Goal: Task Accomplishment & Management: Manage account settings

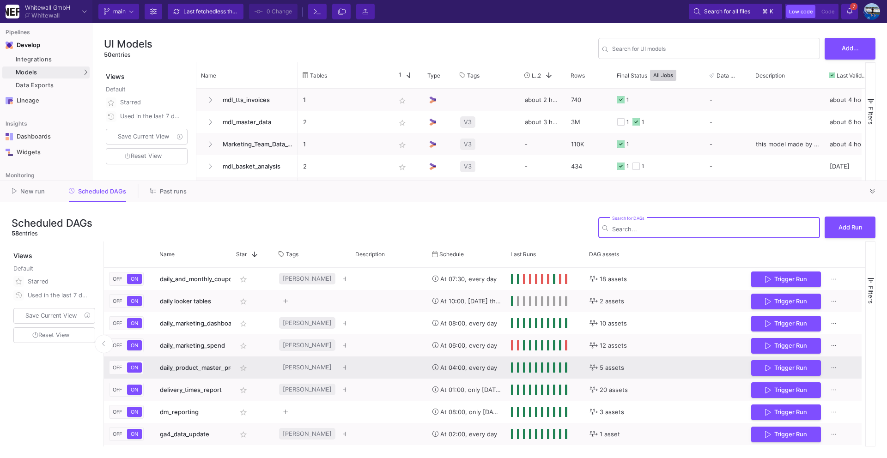
scroll to position [333, 0]
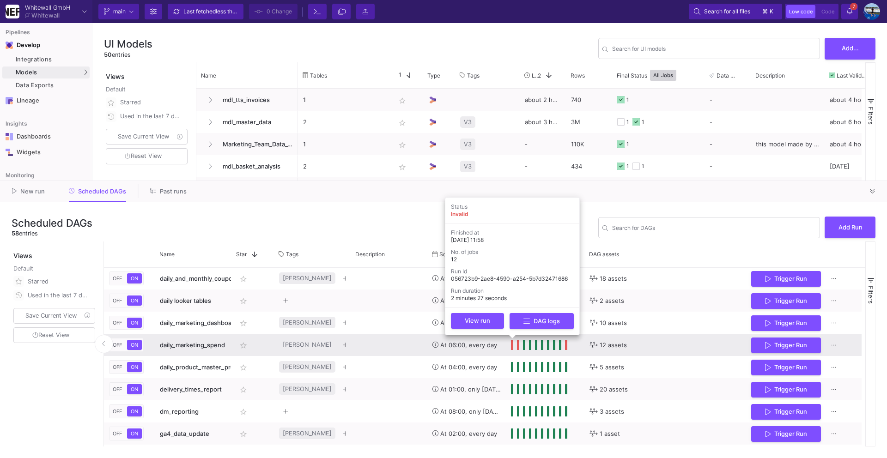
click at [512, 344] on span "Press SPACE to select this row." at bounding box center [512, 345] width 3 height 10
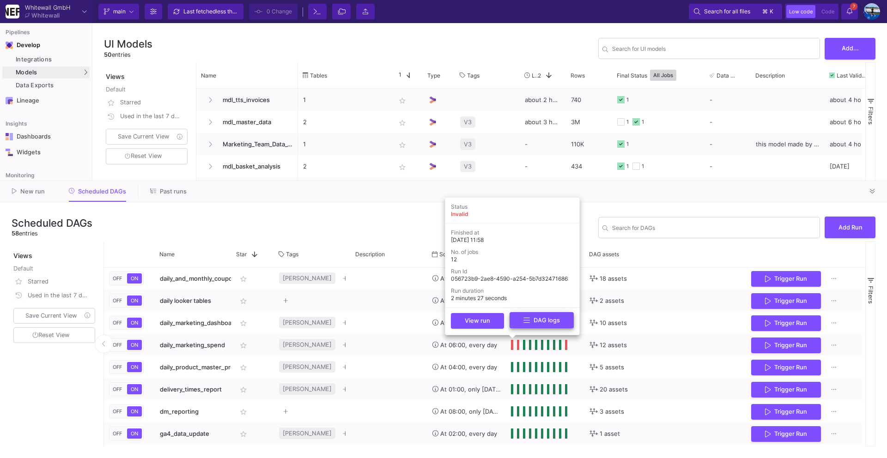
click at [518, 321] on button "DAG logs" at bounding box center [541, 320] width 64 height 16
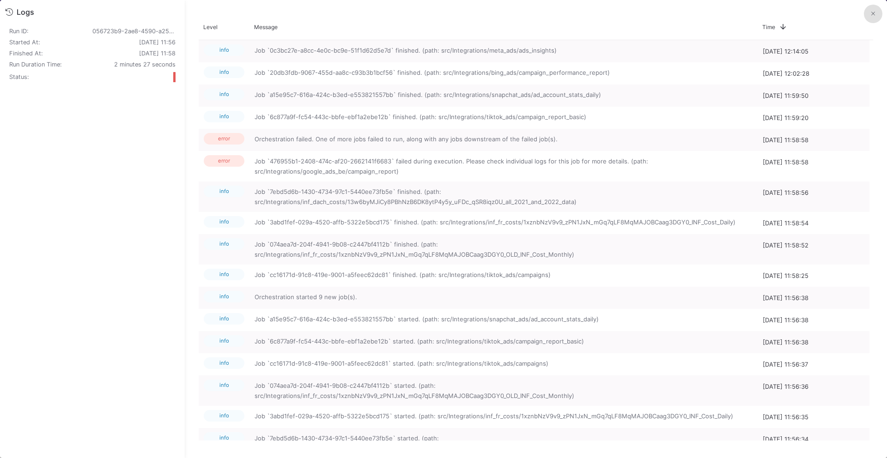
click at [869, 17] on button at bounding box center [872, 14] width 18 height 18
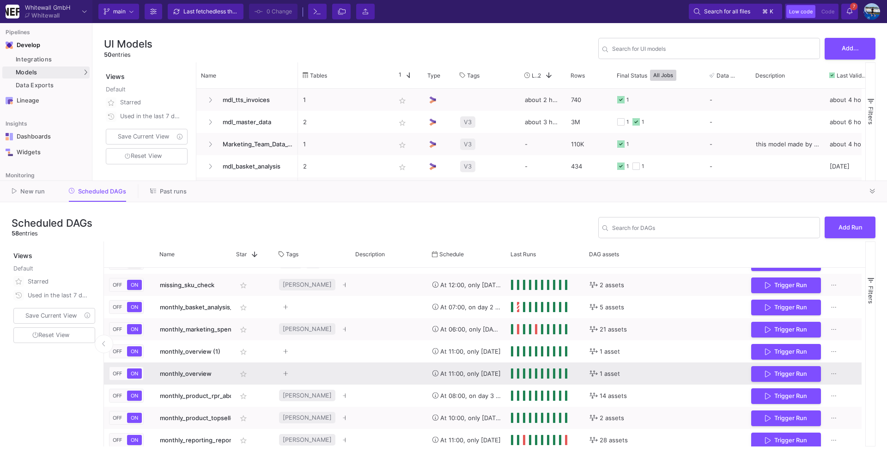
scroll to position [1107, 0]
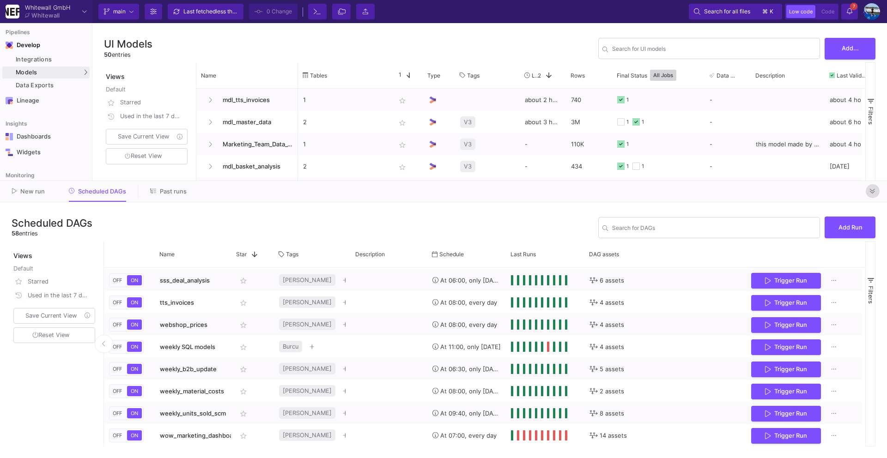
click at [873, 192] on icon at bounding box center [871, 191] width 5 height 6
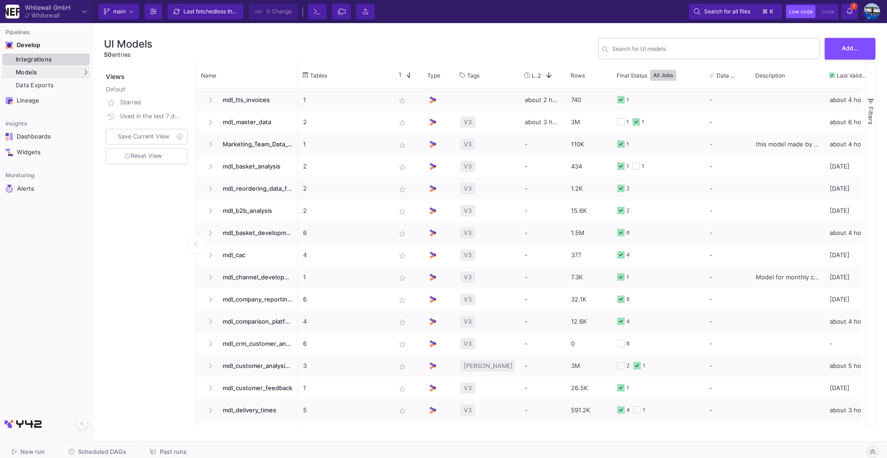
click at [77, 59] on div "Integrations" at bounding box center [52, 59] width 72 height 7
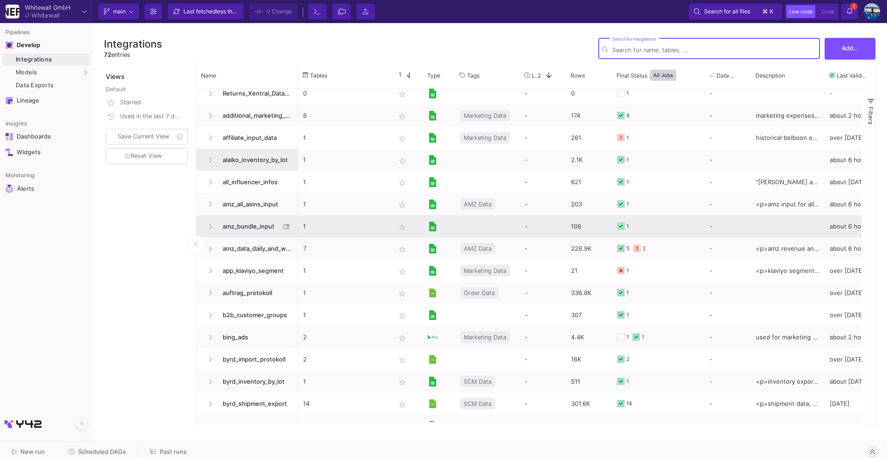
scroll to position [109, 0]
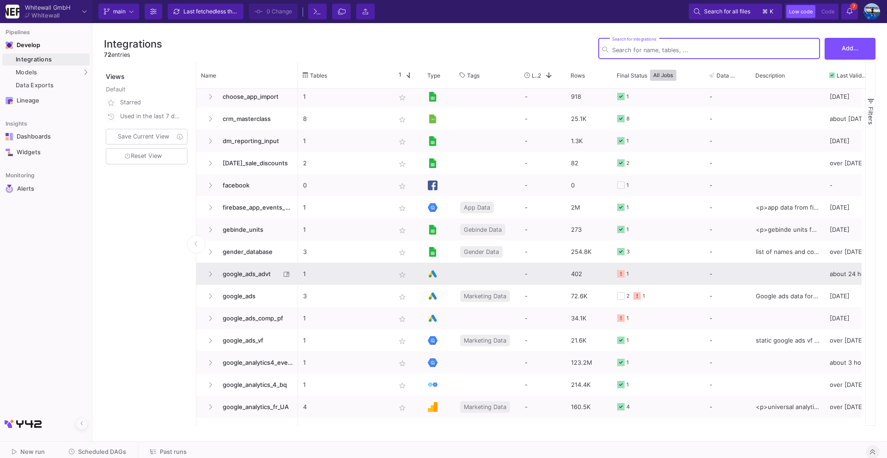
click at [263, 271] on span "google_ads_advt" at bounding box center [248, 274] width 63 height 22
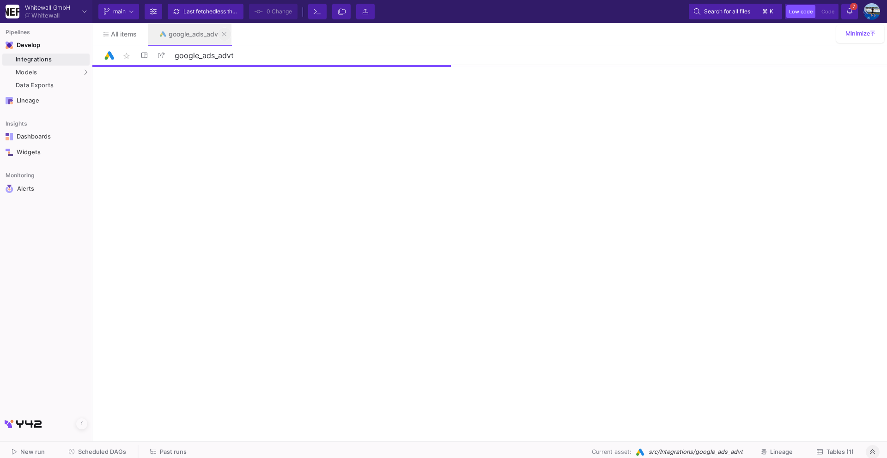
click at [223, 33] on icon at bounding box center [224, 34] width 4 height 6
